Goal: Transaction & Acquisition: Purchase product/service

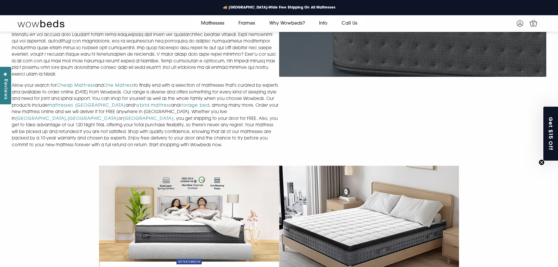
scroll to position [239, 0]
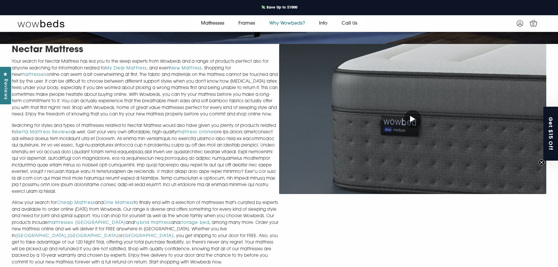
click at [293, 25] on link "Why Wowbeds?" at bounding box center [287, 23] width 50 height 16
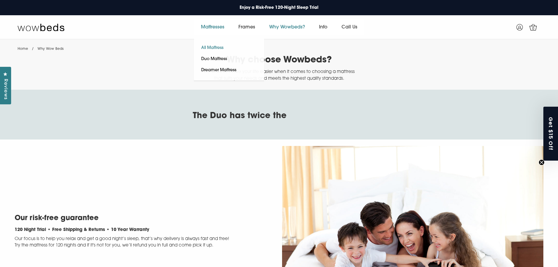
click at [211, 47] on link "All Mattress" at bounding box center [212, 47] width 37 height 11
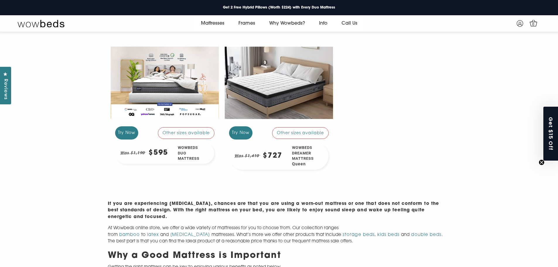
scroll to position [147, 0]
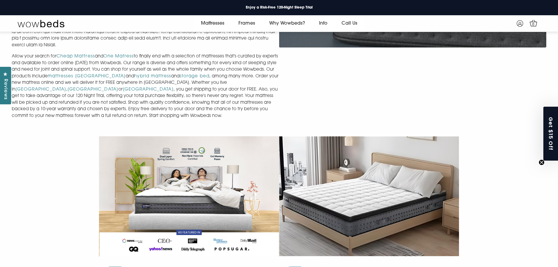
scroll to position [473, 0]
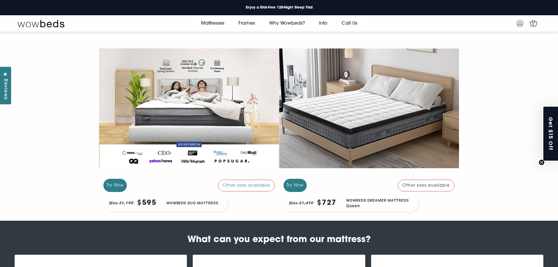
click at [369, 142] on div at bounding box center [369, 108] width 180 height 135
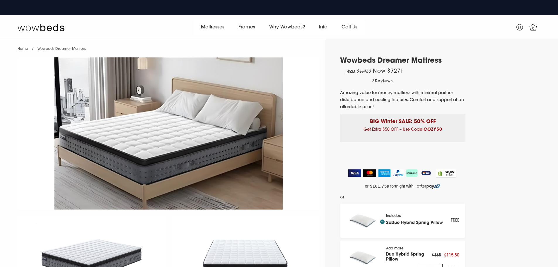
select select "Queen"
